Goal: Information Seeking & Learning: Learn about a topic

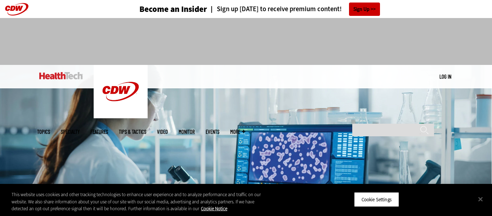
click at [410, 44] on div at bounding box center [246, 38] width 418 height 41
click at [482, 197] on button "Close" at bounding box center [481, 199] width 16 height 16
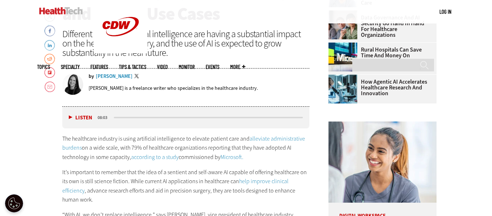
scroll to position [291, 0]
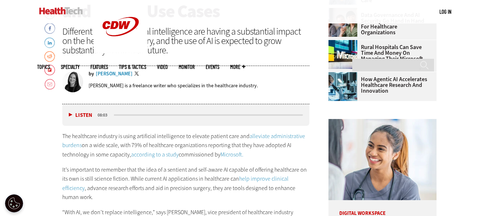
click at [271, 90] on div "[PERSON_NAME] is a freelance writer who specializes in the healthcare industry." at bounding box center [199, 85] width 221 height 17
click at [368, 59] on input "Search" at bounding box center [394, 65] width 82 height 13
click at [299, 68] on div "by [PERSON_NAME] Twitter [PERSON_NAME] is a freelance writer who specializes in…" at bounding box center [185, 85] width 247 height 37
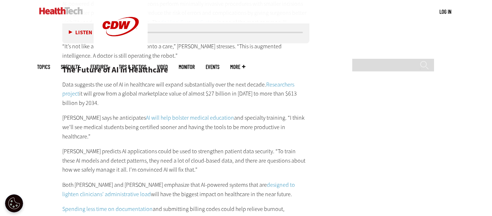
scroll to position [1393, 0]
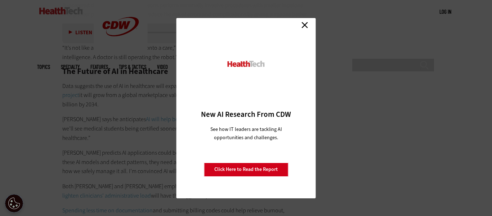
click at [307, 23] on link "Close" at bounding box center [305, 25] width 11 height 11
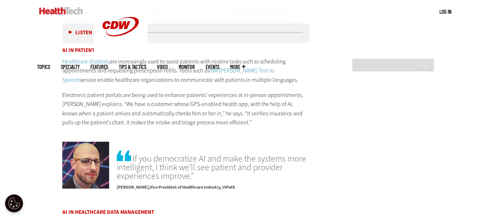
scroll to position [1107, 0]
